Goal: Information Seeking & Learning: Learn about a topic

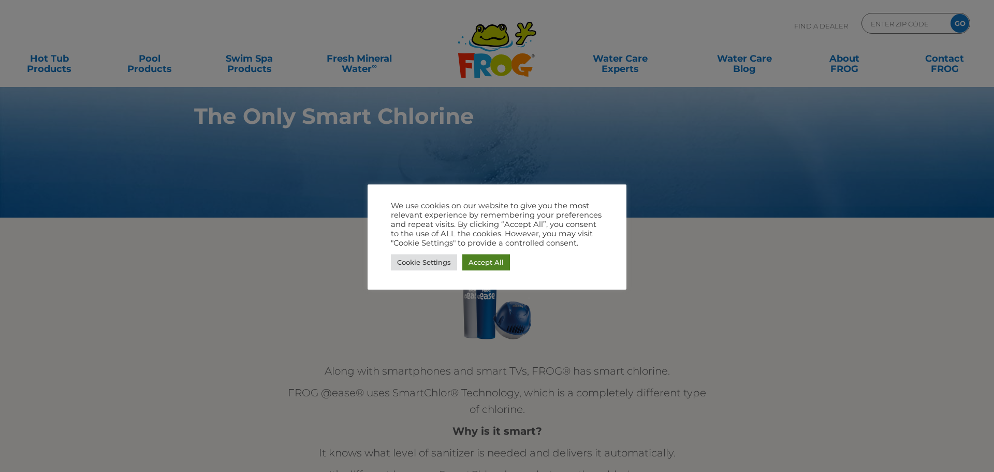
click at [485, 264] on link "Accept All" at bounding box center [486, 262] width 48 height 16
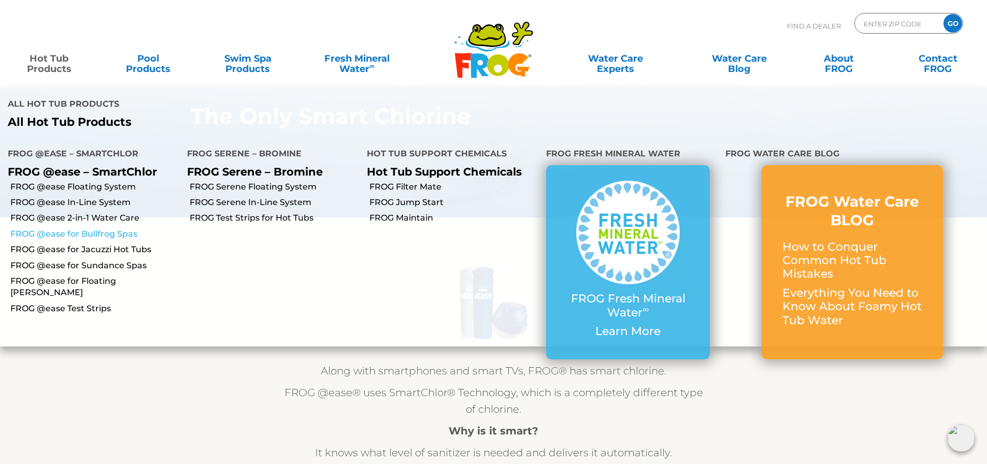
click at [61, 232] on link "FROG @ease for Bullfrog Spas" at bounding box center [94, 233] width 169 height 11
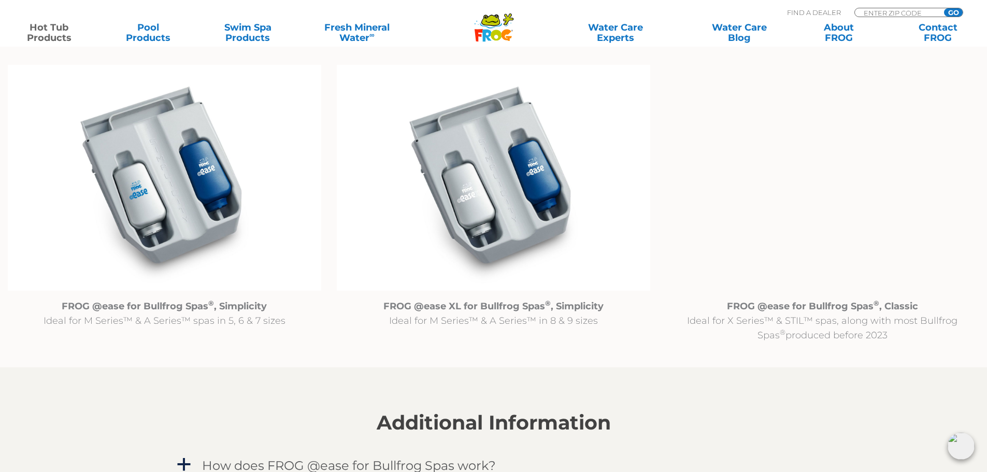
scroll to position [1088, 0]
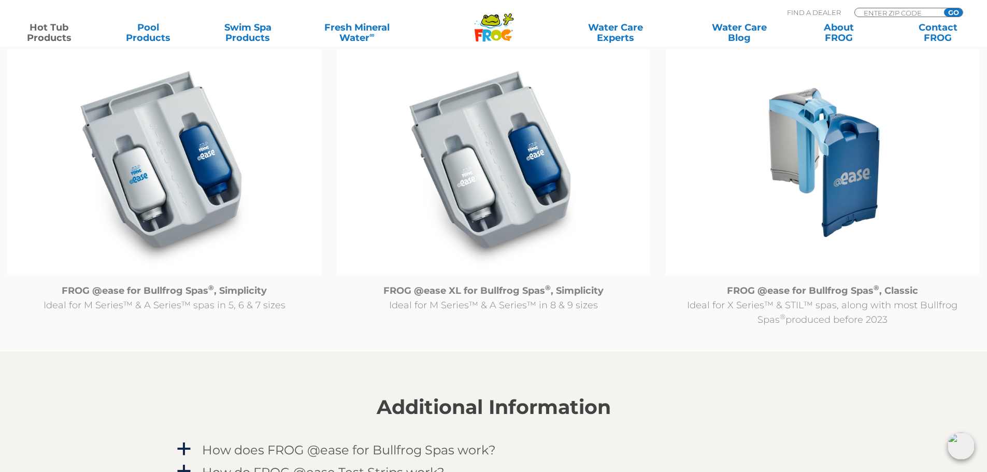
click at [819, 170] on img at bounding box center [821, 162] width 313 height 226
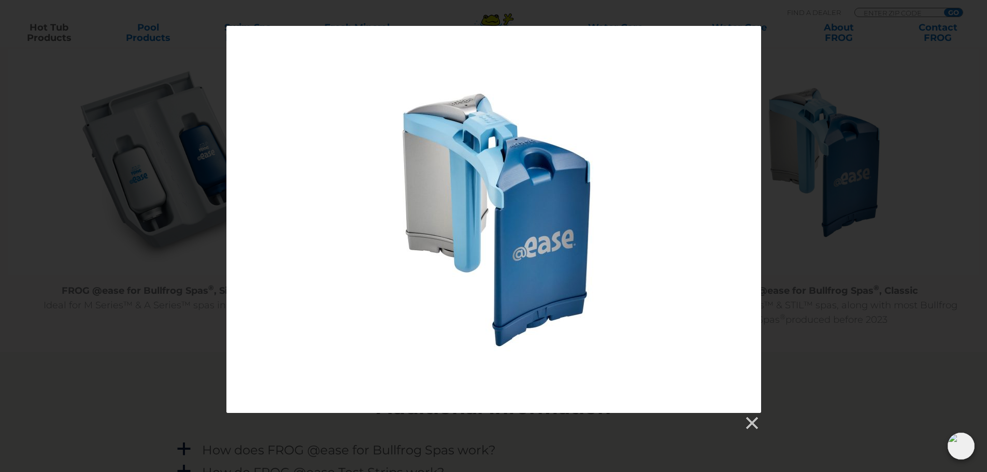
click at [816, 225] on div at bounding box center [493, 228] width 987 height 405
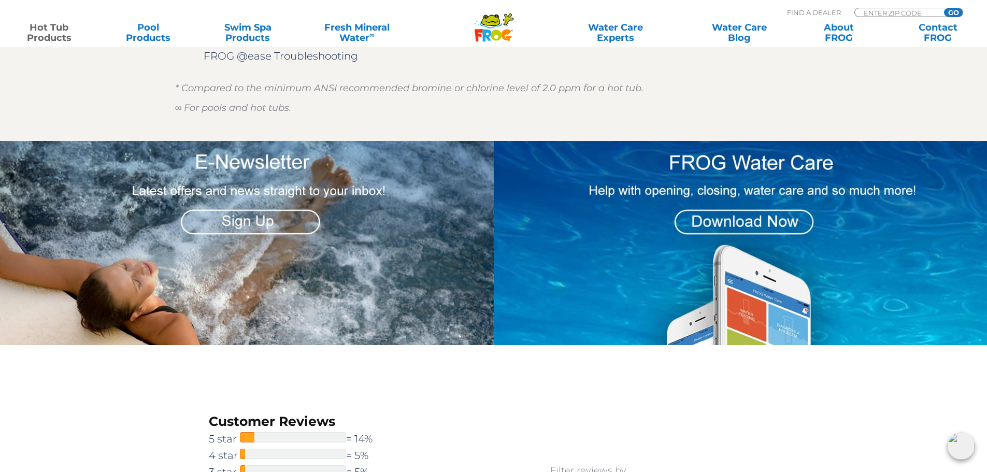
scroll to position [1709, 0]
